Goal: Transaction & Acquisition: Purchase product/service

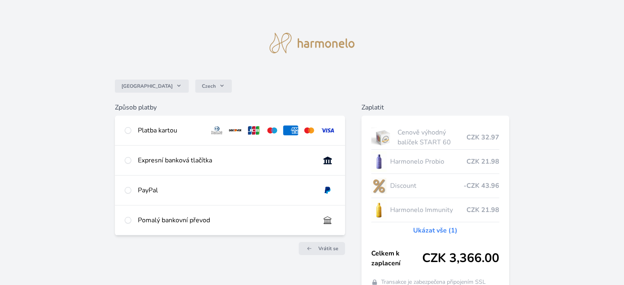
scroll to position [41, 0]
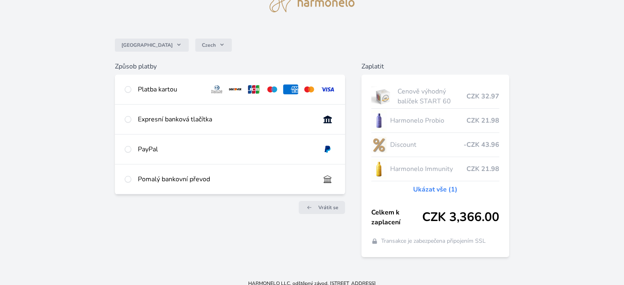
drag, startPoint x: 131, startPoint y: 89, endPoint x: 133, endPoint y: 93, distance: 4.6
click at [132, 89] on div "Platba kartou" at bounding box center [230, 90] width 230 height 30
radio input "true"
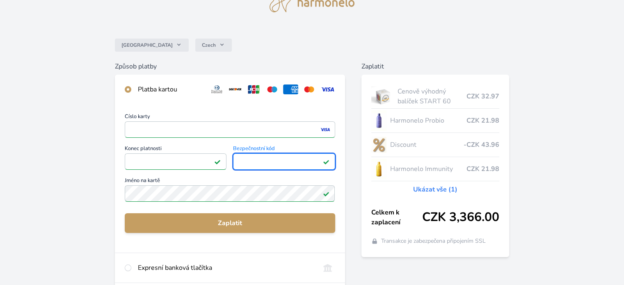
scroll to position [82, 0]
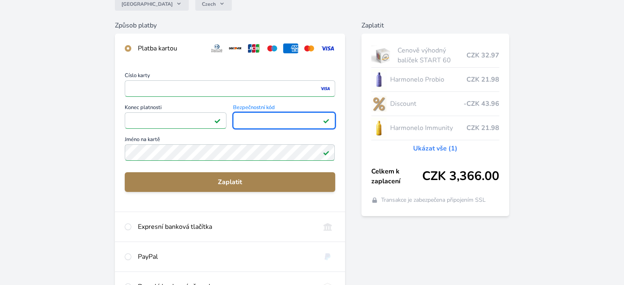
click at [232, 180] on span "Zaplatit" at bounding box center [229, 182] width 197 height 10
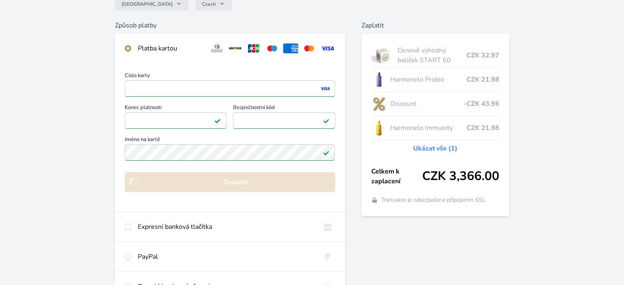
scroll to position [71, 0]
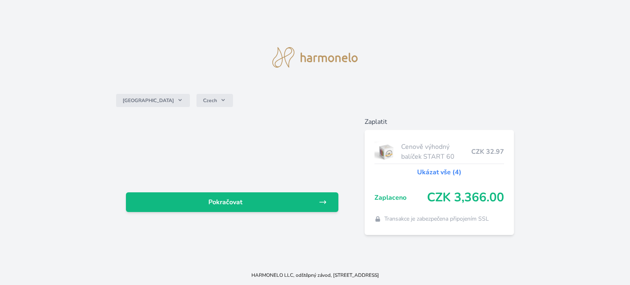
click at [121, 31] on div "Česko Czech Pokračovat Zaplatit Cenově výhodný balíček START 60 CZK 32.97 Ukáza…" at bounding box center [315, 132] width 630 height 265
